Goal: Task Accomplishment & Management: Complete application form

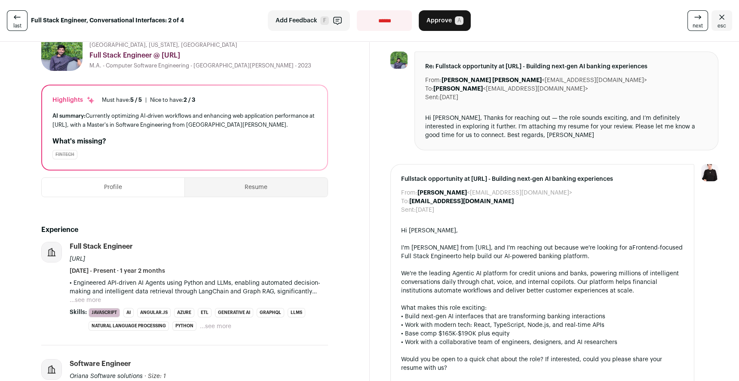
scroll to position [61, 0]
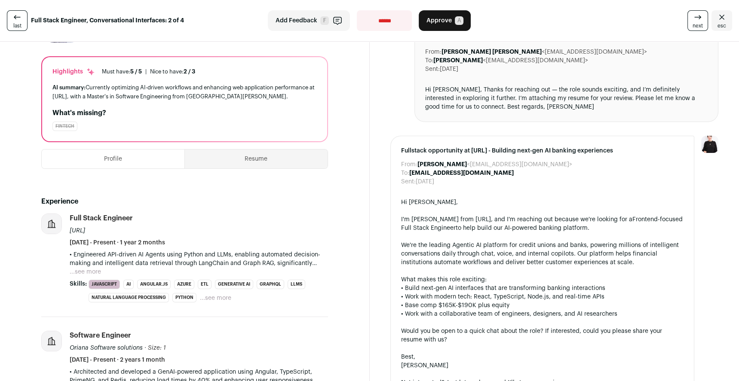
click at [93, 271] on button "...see more" at bounding box center [85, 272] width 31 height 9
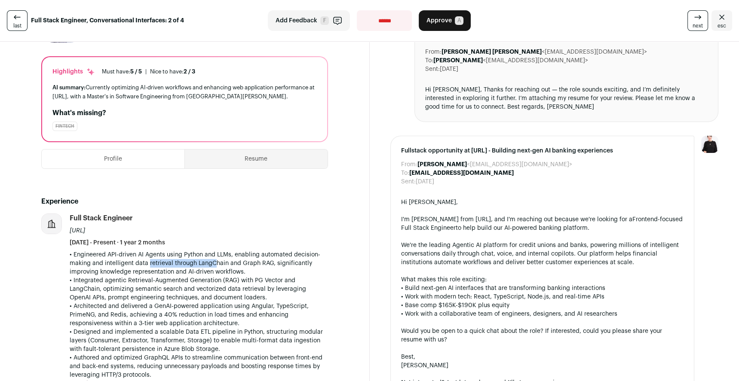
drag, startPoint x: 144, startPoint y: 259, endPoint x: 208, endPoint y: 259, distance: 63.6
click at [208, 259] on p "• Engineered API-driven AI Agents using Python and LLMs, enabling automated dec…" at bounding box center [199, 315] width 258 height 129
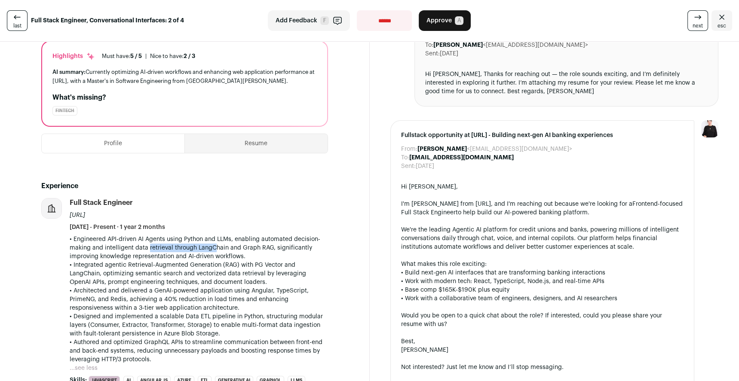
scroll to position [100, 0]
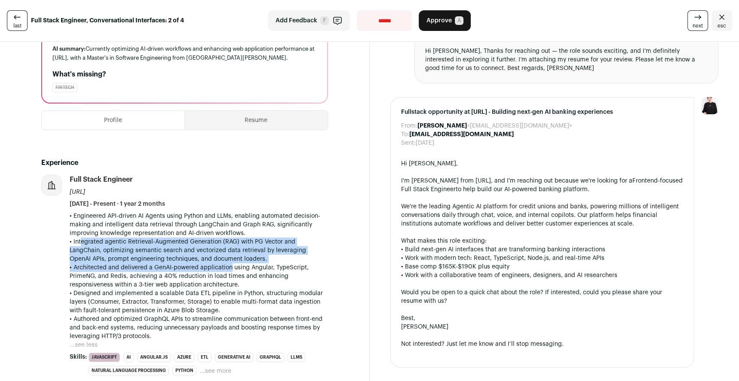
drag, startPoint x: 79, startPoint y: 242, endPoint x: 272, endPoint y: 272, distance: 195.8
click at [263, 271] on p "• Engineered API-driven AI Agents using Python and LLMs, enabling automated dec…" at bounding box center [199, 276] width 258 height 129
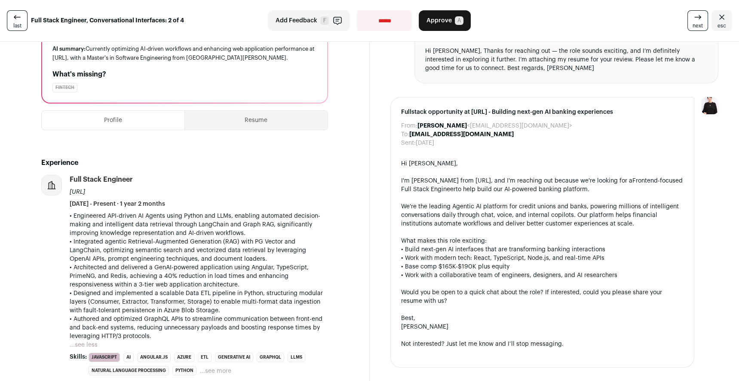
click at [272, 272] on p "• Engineered API-driven AI Agents using Python and LLMs, enabling automated dec…" at bounding box center [199, 276] width 258 height 129
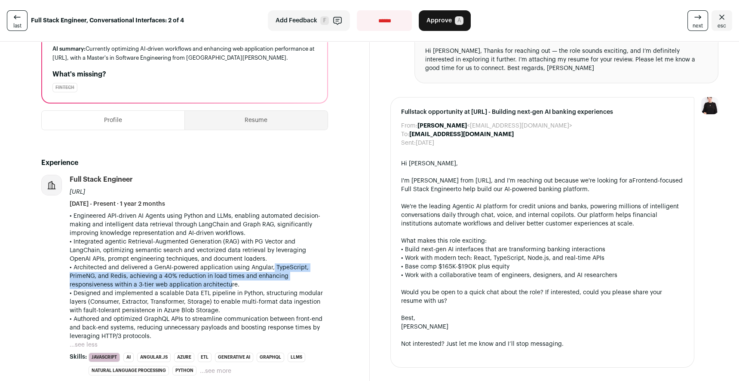
drag, startPoint x: 265, startPoint y: 266, endPoint x: 228, endPoint y: 285, distance: 41.9
click at [228, 285] on p "• Engineered API-driven AI Agents using Python and LLMs, enabling automated dec…" at bounding box center [199, 276] width 258 height 129
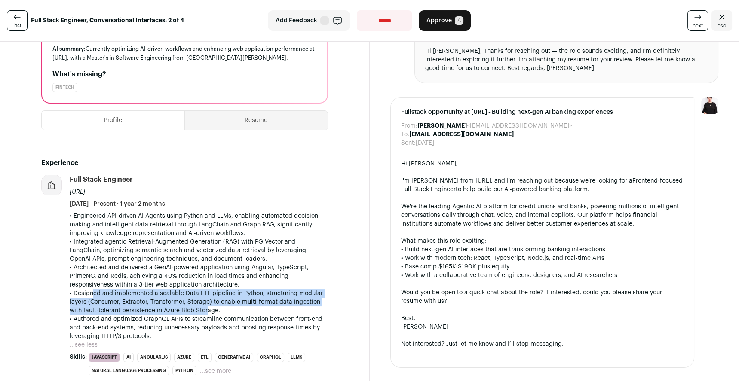
drag, startPoint x: 89, startPoint y: 293, endPoint x: 203, endPoint y: 308, distance: 114.9
click at [203, 308] on p "• Engineered API-driven AI Agents using Python and LLMs, enabling automated dec…" at bounding box center [199, 276] width 258 height 129
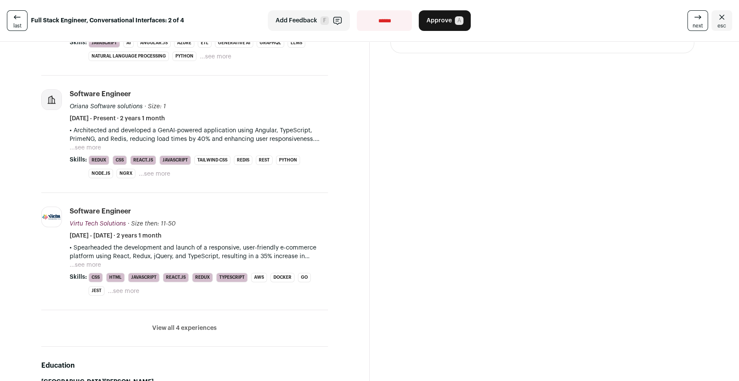
scroll to position [434, 0]
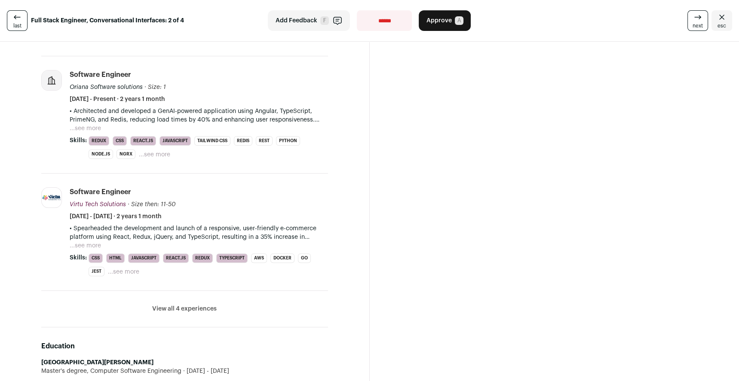
click at [179, 308] on button "View all 4 experiences" at bounding box center [184, 309] width 64 height 9
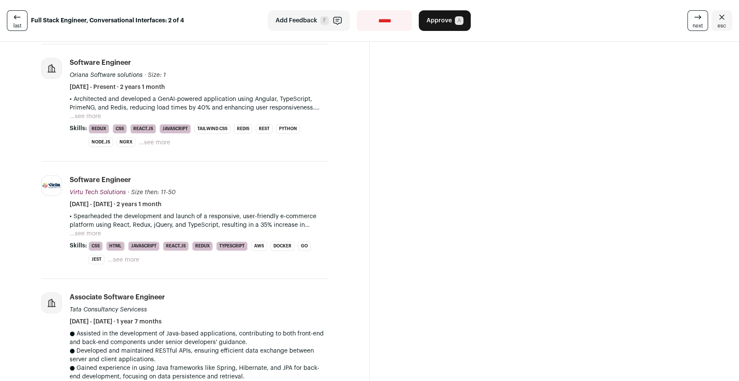
scroll to position [441, 0]
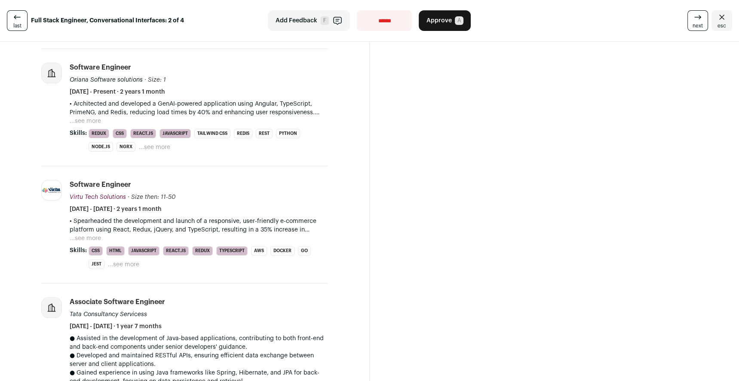
click at [93, 235] on button "...see more" at bounding box center [85, 238] width 31 height 9
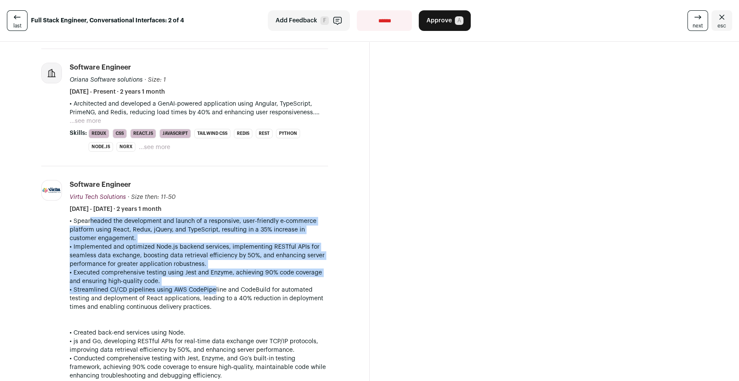
drag, startPoint x: 83, startPoint y: 223, endPoint x: 211, endPoint y: 293, distance: 146.2
click at [211, 293] on p "• Spearheaded the development and launch of a responsive, user-friendly e-comme…" at bounding box center [199, 311] width 258 height 189
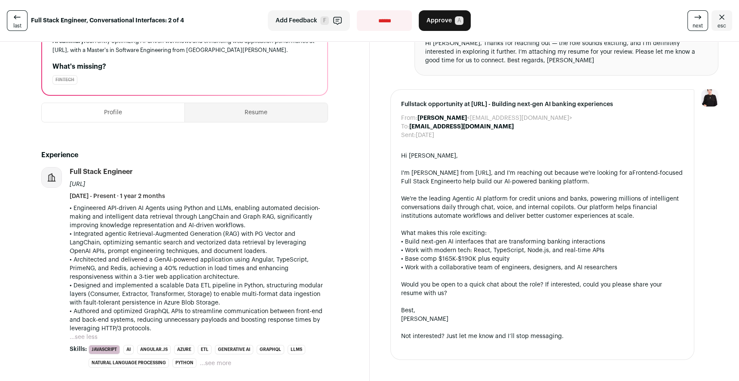
scroll to position [0, 0]
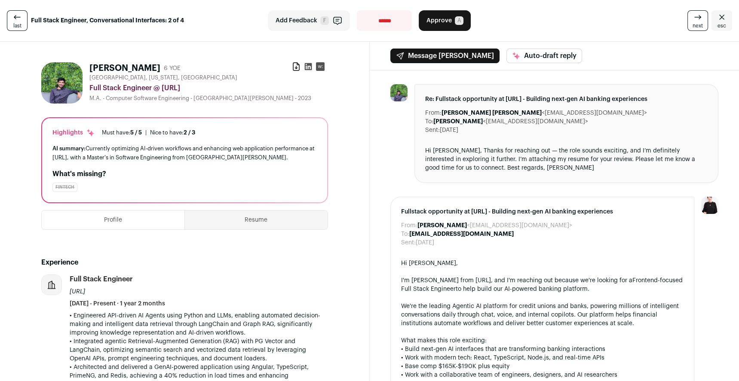
click at [440, 22] on span "Approve" at bounding box center [438, 20] width 25 height 9
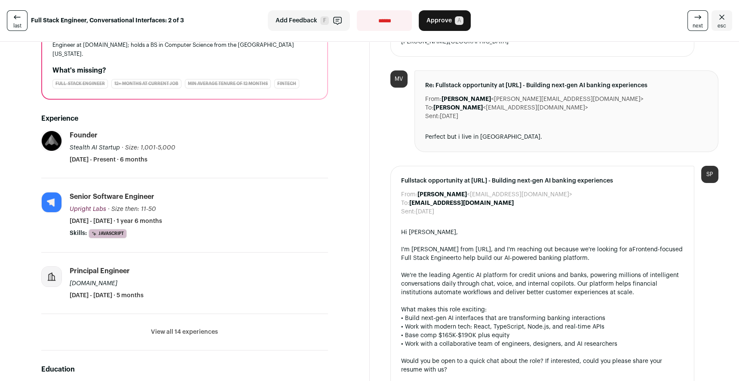
scroll to position [118, 0]
click at [185, 337] on li "View all 14 experiences View less" at bounding box center [184, 332] width 287 height 37
click at [186, 336] on button "View all 14 experiences" at bounding box center [184, 332] width 67 height 9
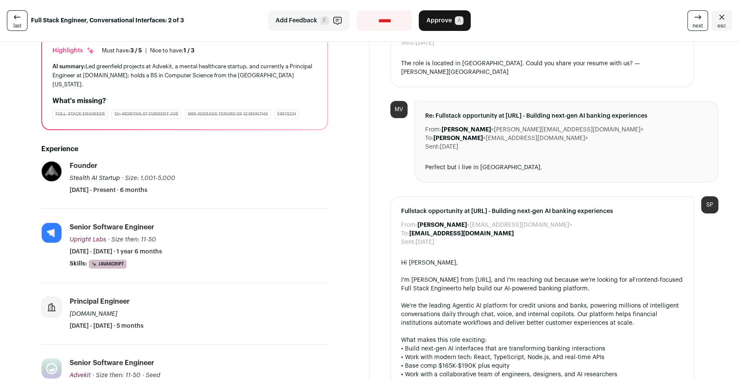
scroll to position [0, 0]
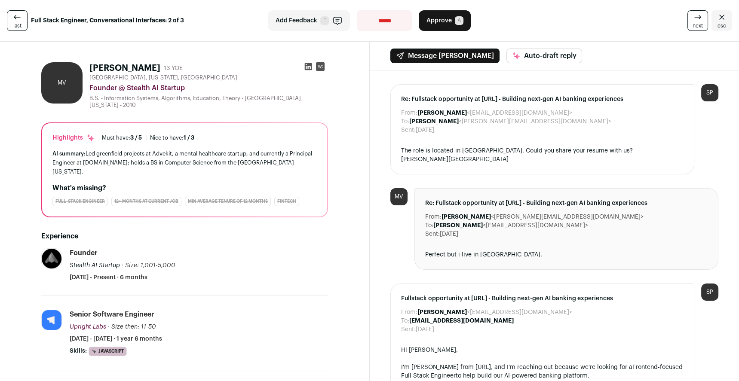
click at [436, 251] on div "Perfect but i live in [GEOGRAPHIC_DATA]." at bounding box center [566, 255] width 283 height 9
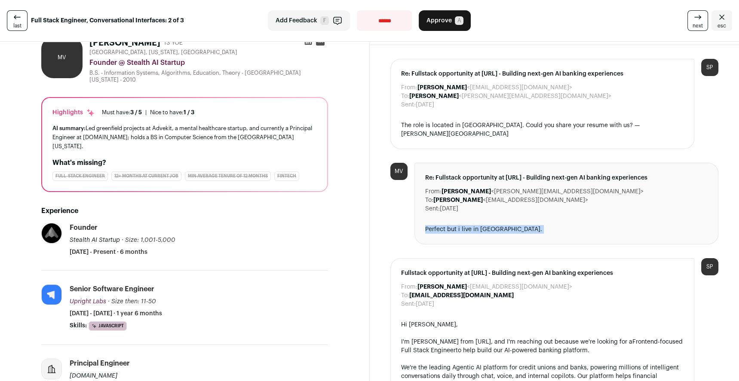
scroll to position [97, 0]
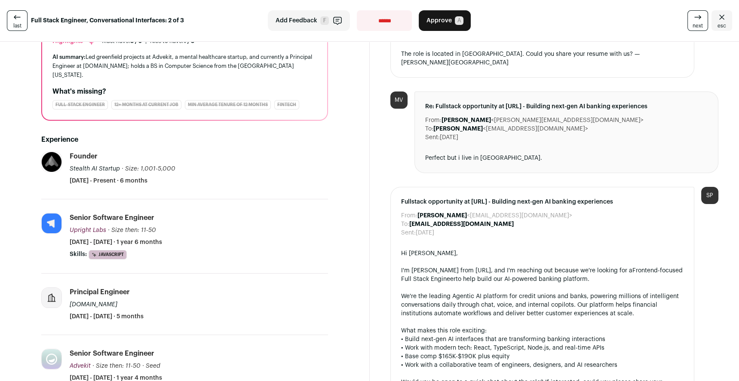
click at [420, 267] on div "I'm [PERSON_NAME] from [URL], and I'm reaching out because we're looking for a …" at bounding box center [542, 275] width 283 height 17
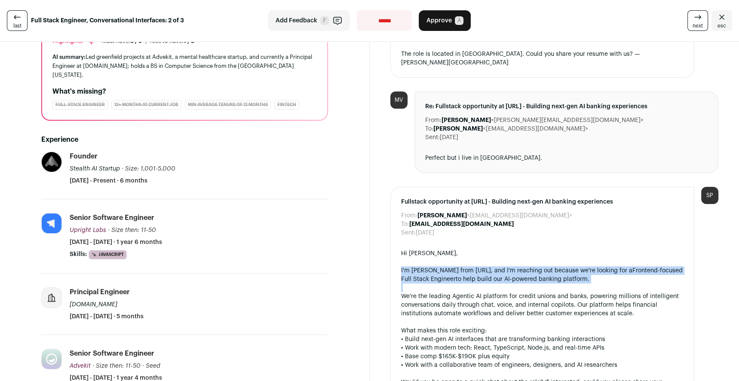
click at [420, 267] on div "I'm [PERSON_NAME] from [URL], and I'm reaching out because we're looking for a …" at bounding box center [542, 275] width 283 height 17
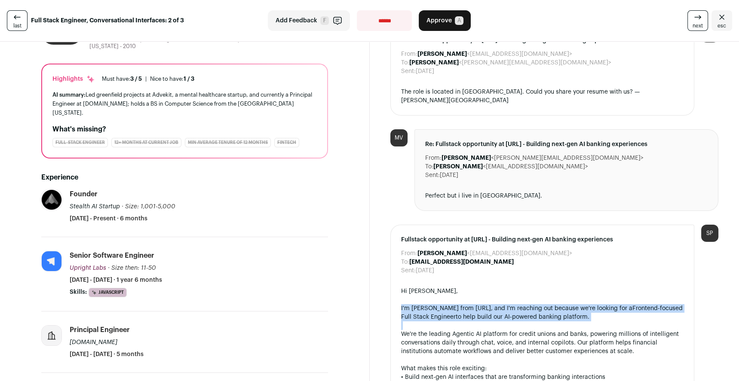
scroll to position [0, 0]
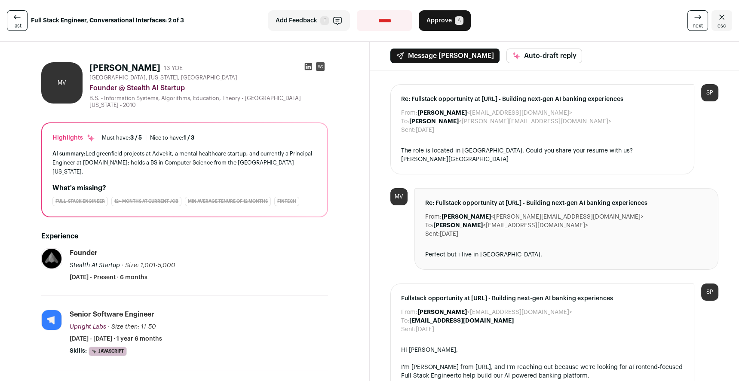
click at [439, 154] on div "The role is located in [GEOGRAPHIC_DATA]. Could you share your resume with us? …" at bounding box center [542, 155] width 283 height 17
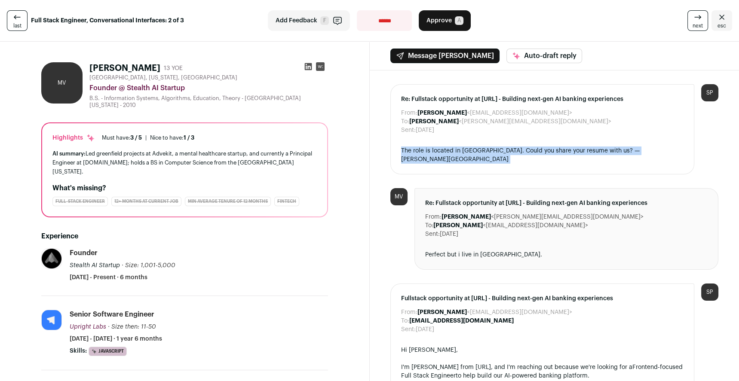
click at [439, 154] on div "The role is located in [GEOGRAPHIC_DATA]. Could you share your resume with us? …" at bounding box center [542, 155] width 283 height 17
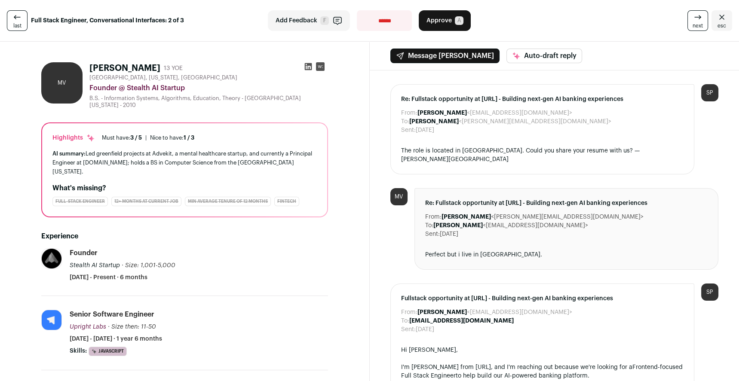
click at [306, 67] on icon at bounding box center [308, 66] width 9 height 9
